Goal: Task Accomplishment & Management: Manage account settings

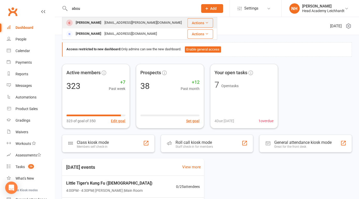
type input "abou"
click at [92, 24] on div "Tess Aboud" at bounding box center [88, 22] width 29 height 7
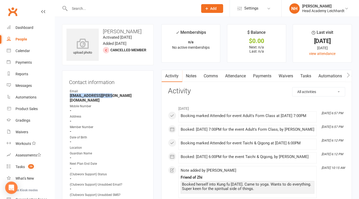
drag, startPoint x: 70, startPoint y: 97, endPoint x: 112, endPoint y: 97, distance: 41.9
click at [112, 97] on strong "tess.aboud@gmail.com" at bounding box center [108, 98] width 77 height 9
copy strong "tess.aboud@gmail.com"
click at [304, 77] on link "Tasks" at bounding box center [306, 76] width 18 height 12
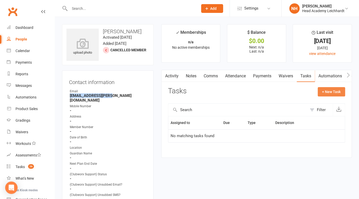
click at [333, 93] on button "+ New Task" at bounding box center [331, 91] width 27 height 9
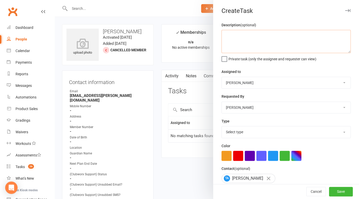
click at [242, 34] on textarea at bounding box center [285, 41] width 129 height 23
click at [261, 36] on textarea "emailed close off if n o contact" at bounding box center [285, 41] width 129 height 23
type textarea "emailed close off if no contact"
click option "E-mail" at bounding box center [0, 0] width 0 height 0
select select "19708"
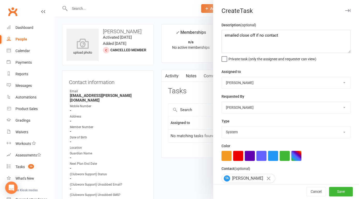
click option "System" at bounding box center [0, 0] width 0 height 0
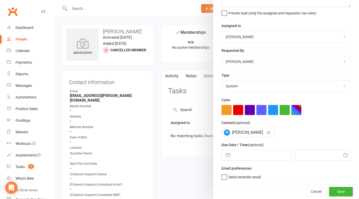
select select "6"
select select "2025"
select select "7"
select select "2025"
select select "8"
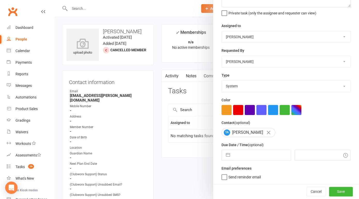
select select "2025"
click at [260, 155] on input "text" at bounding box center [262, 155] width 58 height 10
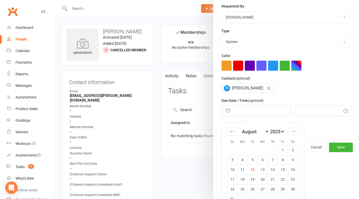
scroll to position [102, 0]
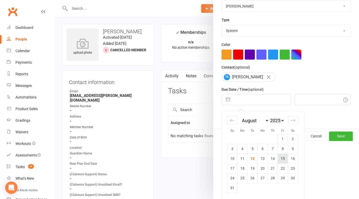
click at [282, 155] on td "15" at bounding box center [283, 159] width 10 height 10
type input "15 Aug 2025"
type input "3:45pm"
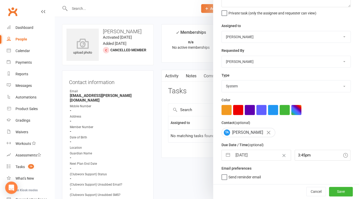
scroll to position [46, 0]
click at [303, 153] on input "3:45pm" at bounding box center [323, 155] width 56 height 11
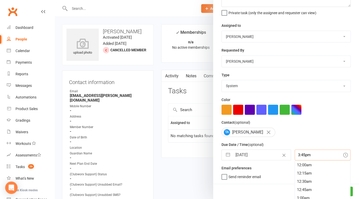
scroll to position [513, 0]
click at [313, 137] on div "TA Tess Aboud" at bounding box center [285, 132] width 129 height 9
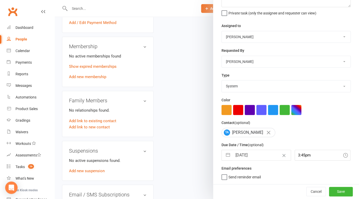
scroll to position [268, 0]
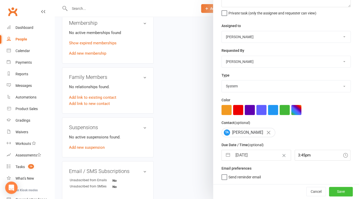
click at [342, 192] on button "Save" at bounding box center [341, 191] width 24 height 9
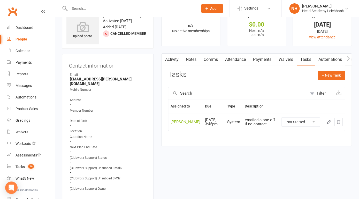
scroll to position [0, 0]
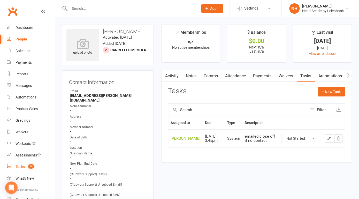
click at [24, 168] on div "Tasks" at bounding box center [20, 167] width 9 height 4
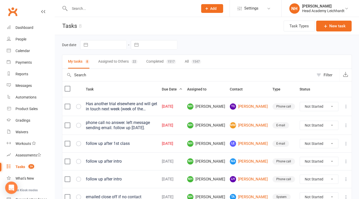
scroll to position [66, 0]
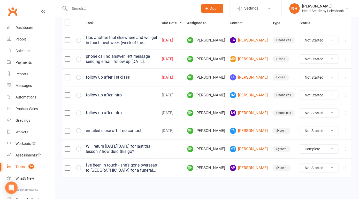
click option "Complete" at bounding box center [0, 0] width 0 height 0
select select "unstarted"
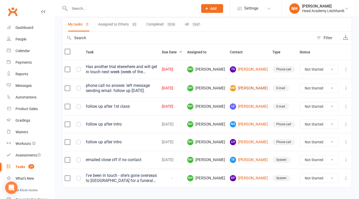
scroll to position [0, 0]
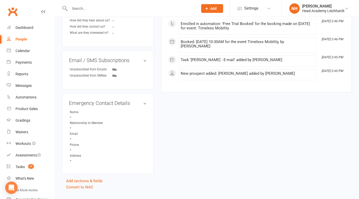
scroll to position [284, 0]
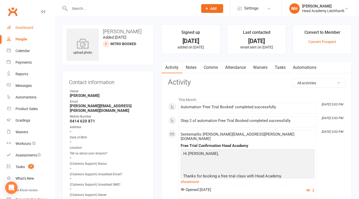
click at [24, 24] on link "Dashboard" at bounding box center [31, 28] width 48 height 12
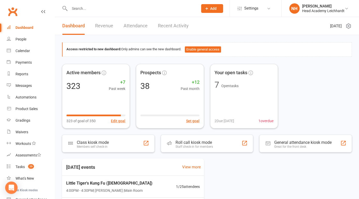
click at [26, 26] on div "Dashboard" at bounding box center [25, 28] width 18 height 4
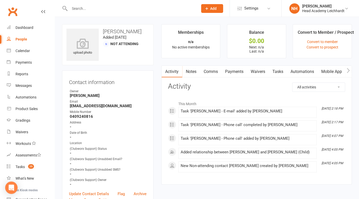
click at [276, 68] on link "Tasks" at bounding box center [278, 72] width 18 height 12
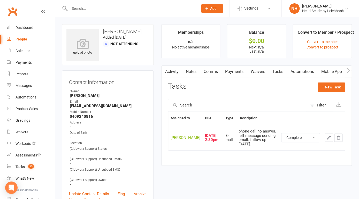
click option "Complete" at bounding box center [0, 0] width 0 height 0
select select "unstarted"
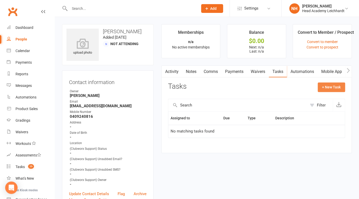
click at [335, 87] on button "+ New Task" at bounding box center [331, 87] width 27 height 9
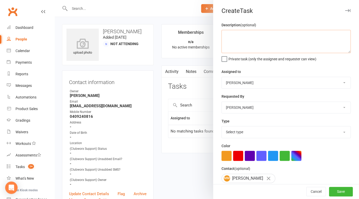
click at [249, 43] on textarea at bounding box center [285, 41] width 129 height 23
click at [245, 42] on textarea "emnail membership details after intro" at bounding box center [285, 41] width 129 height 23
type textarea "emnail membership details after intro [DATE]"
select select "18925"
click option "E-mail" at bounding box center [0, 0] width 0 height 0
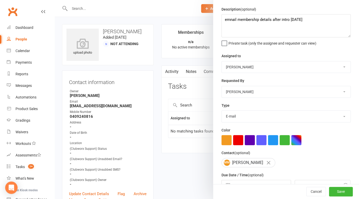
scroll to position [46, 0]
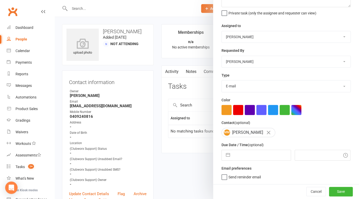
click at [230, 156] on button "button" at bounding box center [227, 155] width 9 height 10
select select "6"
select select "2025"
select select "7"
select select "2025"
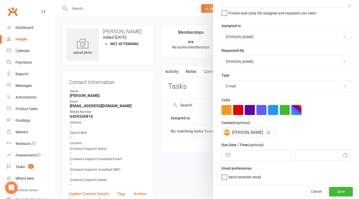
select select "8"
select select "2025"
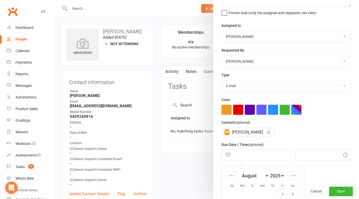
scroll to position [102, 0]
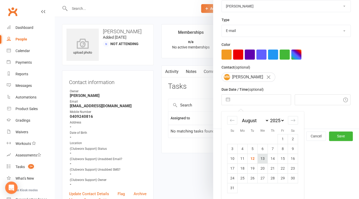
click at [264, 155] on td "13" at bounding box center [263, 159] width 10 height 10
type input "[DATE]"
type input "3:45pm"
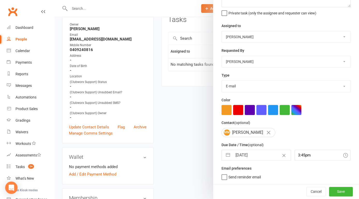
scroll to position [127, 0]
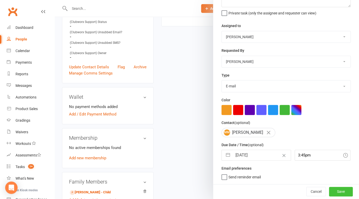
click at [348, 195] on button "Save" at bounding box center [341, 191] width 24 height 9
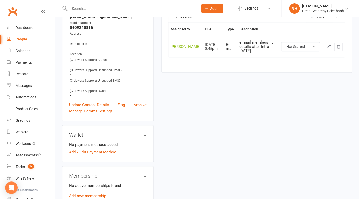
scroll to position [0, 0]
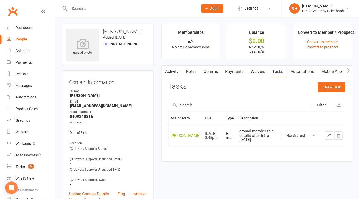
click at [174, 72] on link "Activity" at bounding box center [171, 72] width 21 height 12
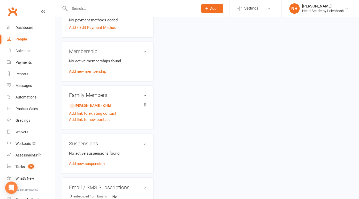
scroll to position [249, 0]
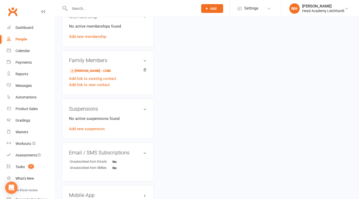
click at [97, 114] on div "Suspensions No active suspensions found. Add new suspension" at bounding box center [107, 119] width 91 height 40
click at [93, 70] on link "[PERSON_NAME] - Child" at bounding box center [90, 70] width 41 height 5
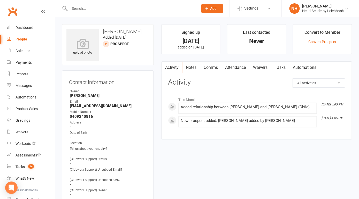
click at [237, 66] on link "Attendance" at bounding box center [235, 68] width 28 height 12
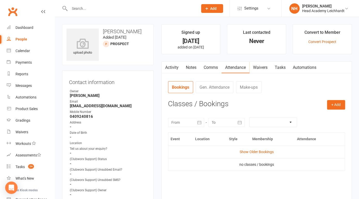
click at [189, 121] on div at bounding box center [186, 122] width 36 height 9
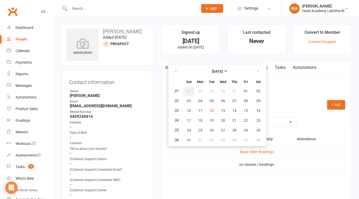
click at [187, 90] on span "27" at bounding box center [189, 91] width 4 height 4
type input "[DATE]"
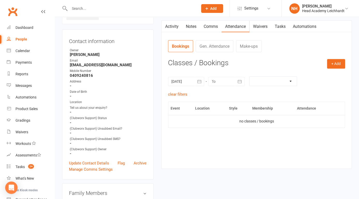
scroll to position [41, 0]
click at [21, 50] on div "Calendar" at bounding box center [23, 51] width 14 height 4
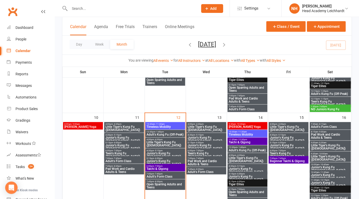
scroll to position [216, 0]
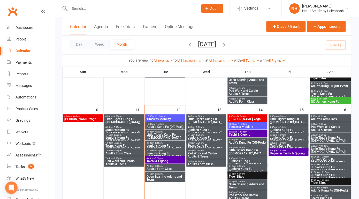
click at [163, 134] on span "Little Tiger's Kung Fu ([DEMOGRAPHIC_DATA])" at bounding box center [165, 136] width 38 height 6
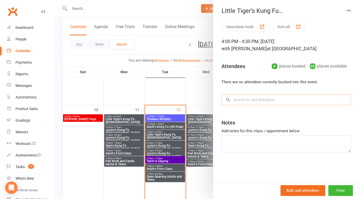
click at [233, 104] on input "search" at bounding box center [285, 100] width 129 height 11
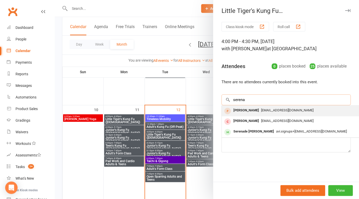
type input "serena"
click at [235, 112] on div "[PERSON_NAME]" at bounding box center [246, 110] width 30 height 7
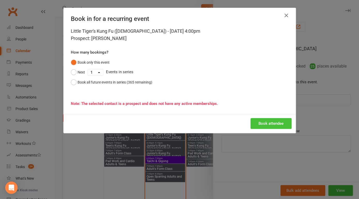
click at [270, 125] on button "Book attendee" at bounding box center [270, 123] width 41 height 11
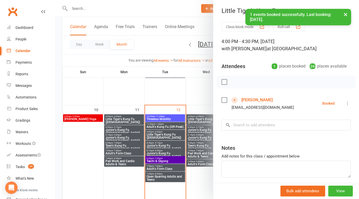
click at [345, 15] on button "×" at bounding box center [345, 14] width 9 height 11
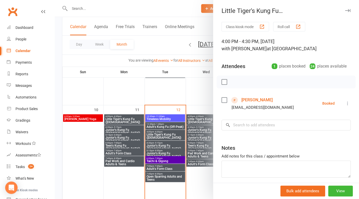
click at [348, 8] on button "button" at bounding box center [347, 10] width 6 height 6
